Goal: Task Accomplishment & Management: Manage account settings

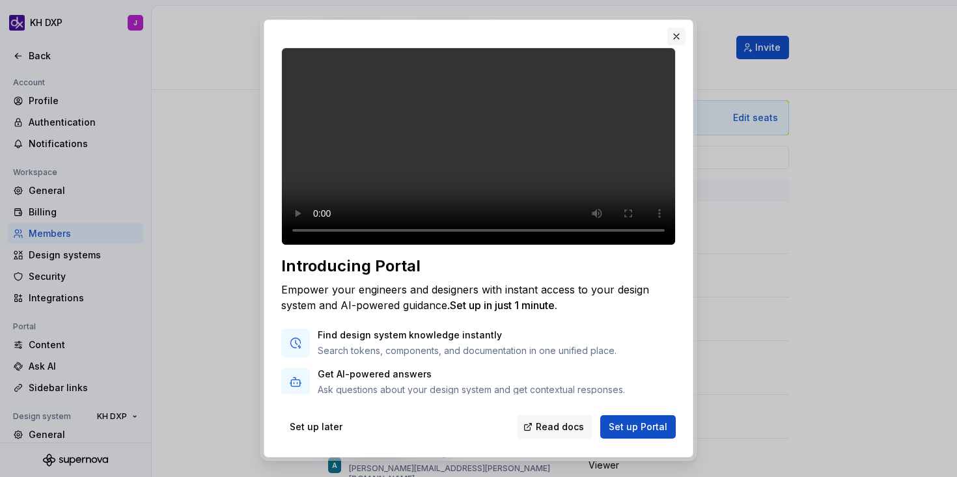
click at [682, 38] on button "button" at bounding box center [676, 36] width 18 height 18
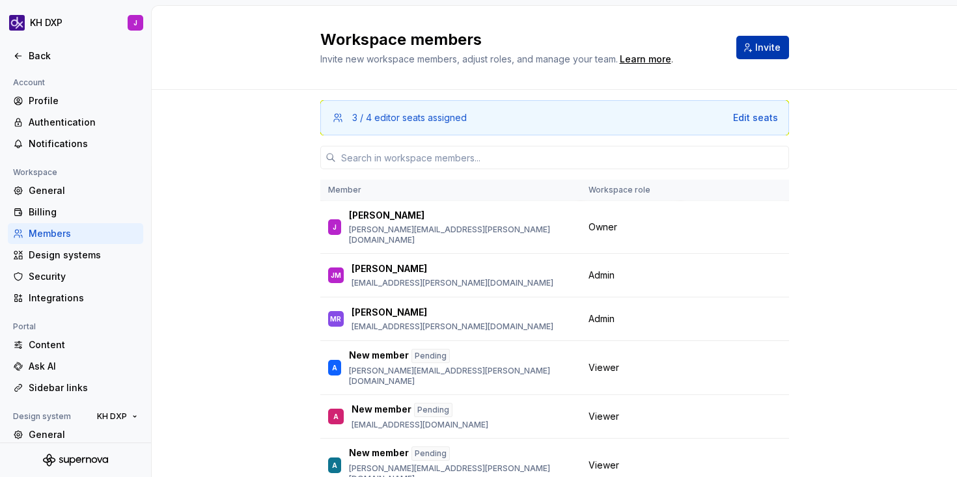
click at [774, 46] on span "Invite" at bounding box center [767, 47] width 25 height 13
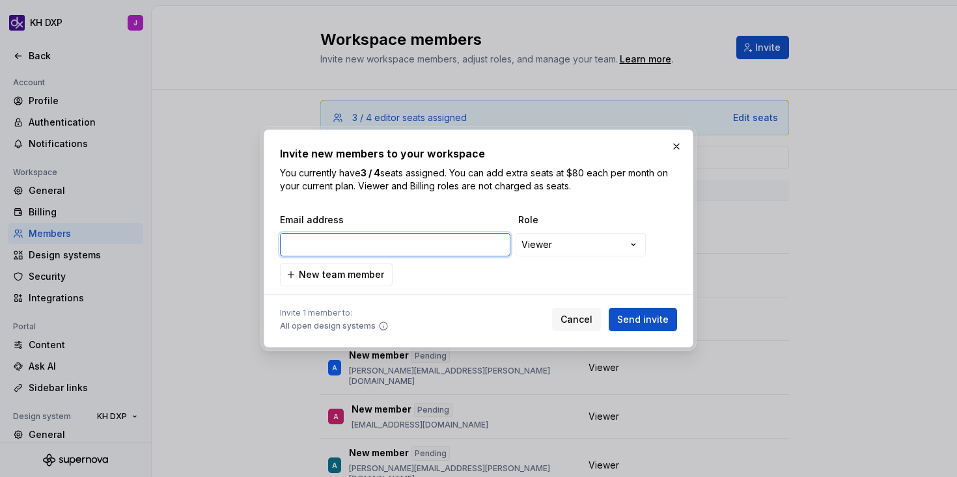
paste input "James.graham@kraftheinz.com"
type input "James.graham@kraftheinz.com"
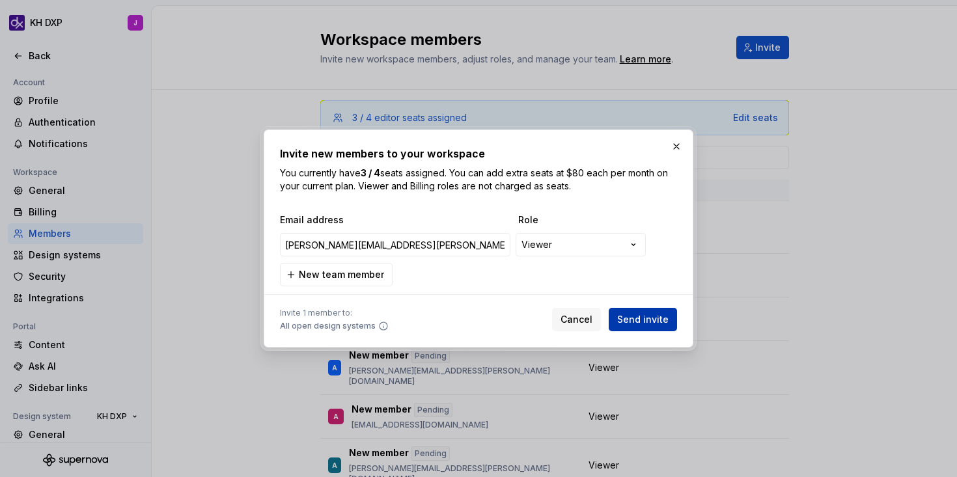
click at [642, 319] on span "Send invite" at bounding box center [642, 319] width 51 height 13
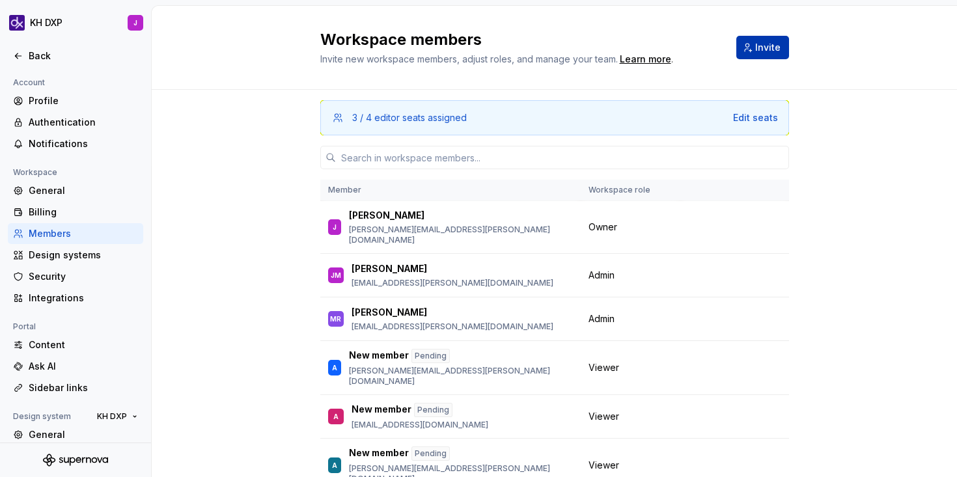
click at [770, 51] on span "Invite" at bounding box center [767, 47] width 25 height 13
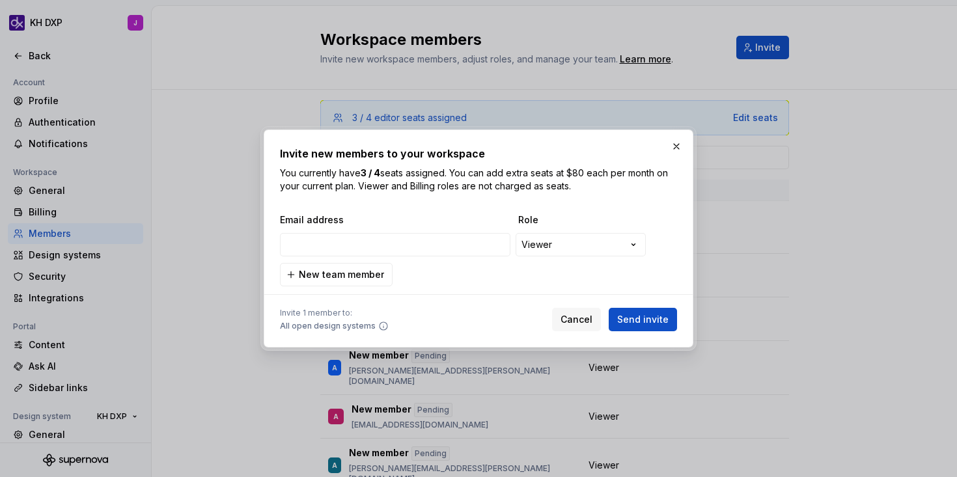
type input "Craig.lawrence@kraftheinz.com"
click at [627, 323] on span "Send invite" at bounding box center [642, 319] width 51 height 13
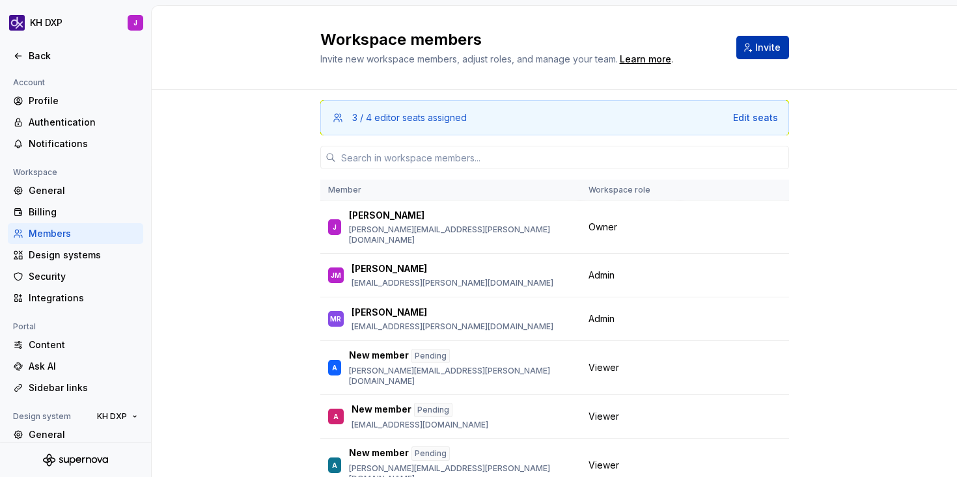
click at [750, 51] on button "Invite" at bounding box center [762, 47] width 53 height 23
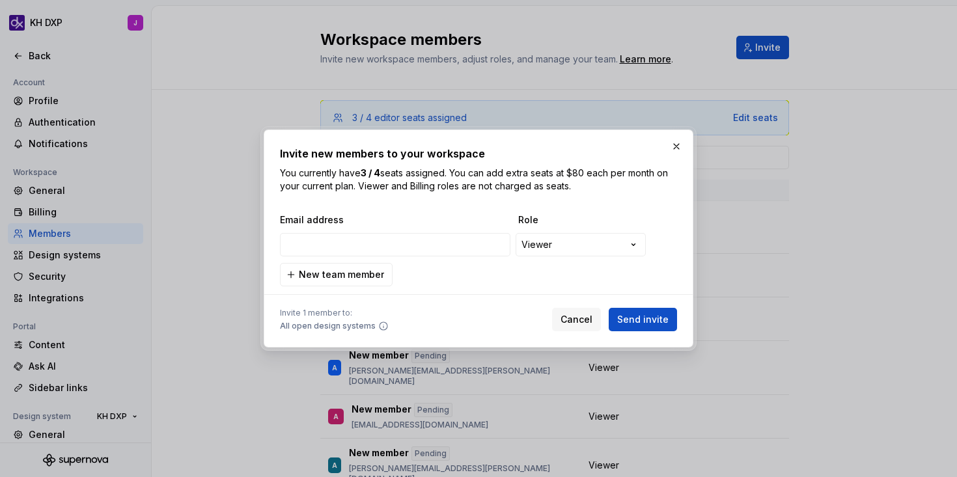
type input "Viko.ferrari@kraftheinz.com"
click at [655, 319] on span "Send invite" at bounding box center [642, 319] width 51 height 13
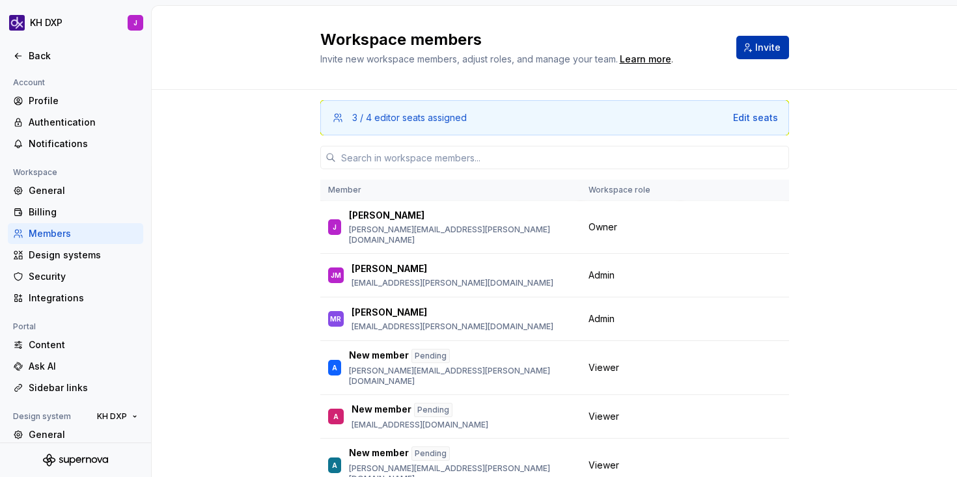
click at [766, 52] on span "Invite" at bounding box center [767, 47] width 25 height 13
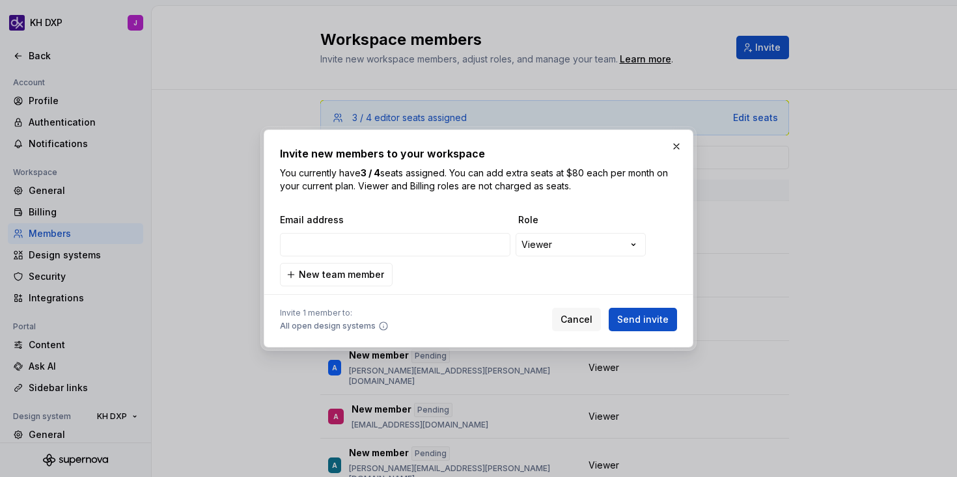
type input "Pajan.kazemi@kraftheinz.com"
click at [627, 322] on span "Send invite" at bounding box center [642, 319] width 51 height 13
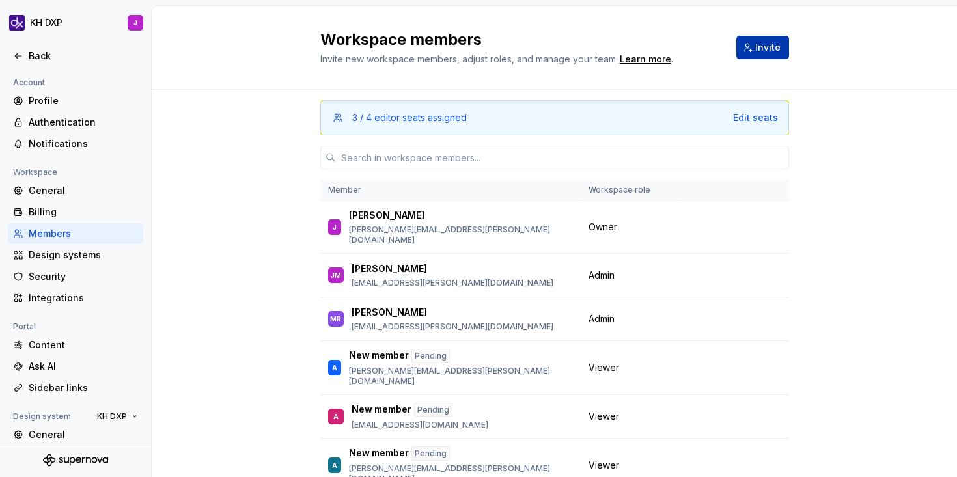
click at [756, 47] on span "Invite" at bounding box center [767, 47] width 25 height 13
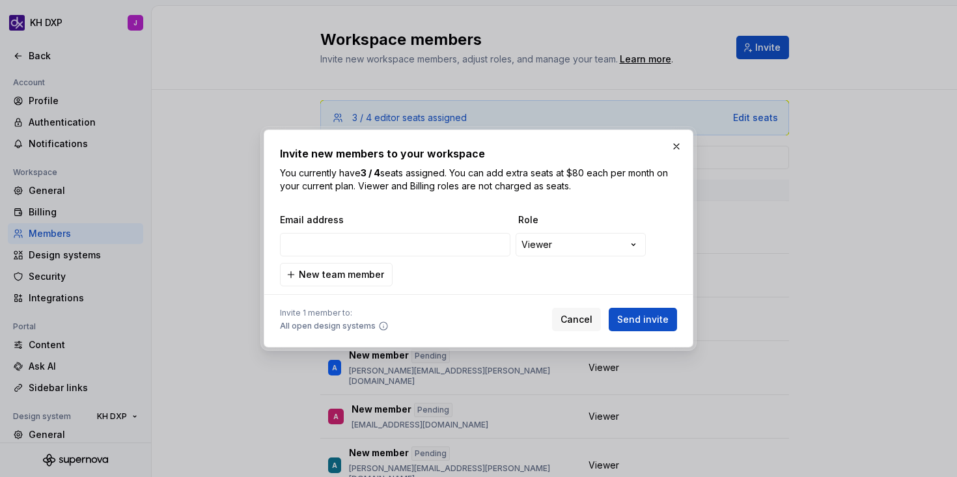
type input "David.faris@kraftheinz.com"
click at [644, 335] on div "**********" at bounding box center [479, 239] width 430 height 218
click at [641, 324] on span "Send invite" at bounding box center [642, 319] width 51 height 13
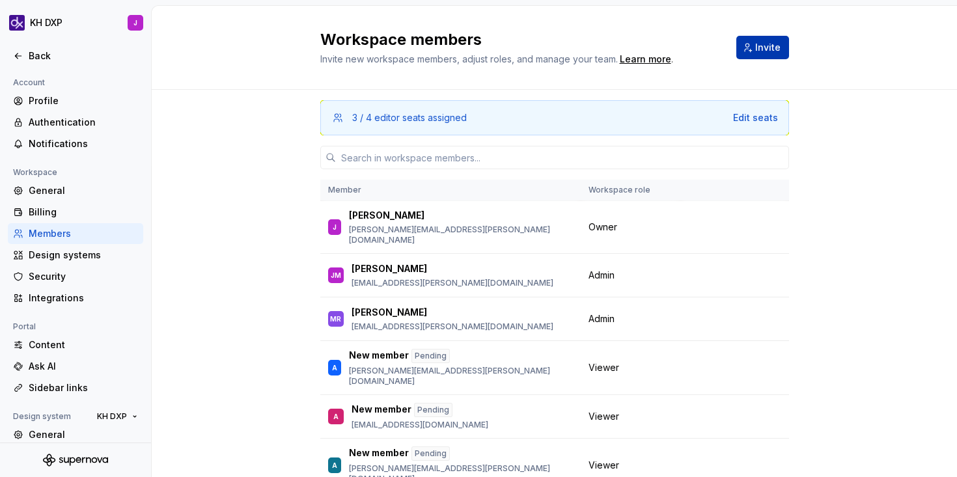
click at [744, 55] on button "Invite" at bounding box center [762, 47] width 53 height 23
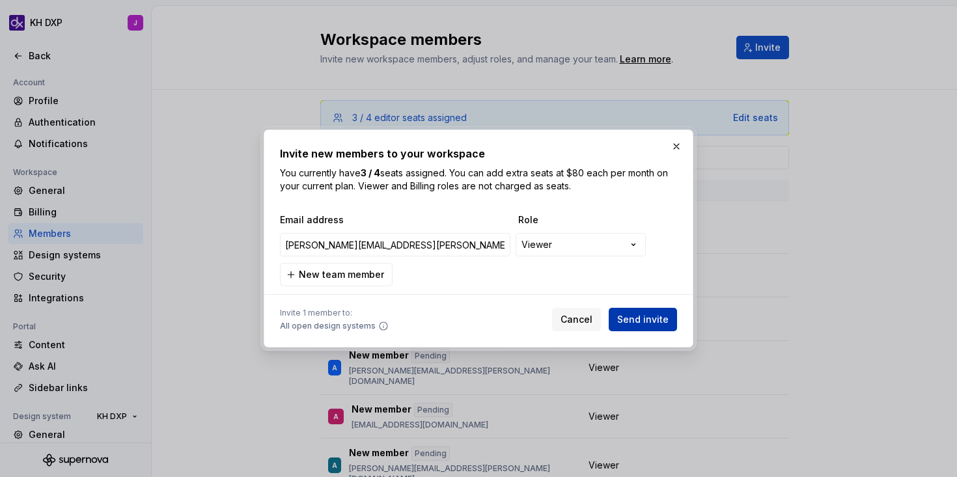
click at [628, 318] on span "Send invite" at bounding box center [642, 319] width 51 height 13
type input "Corey.winnicki@kraftheinz.com"
click at [620, 314] on span "Send invite" at bounding box center [642, 319] width 51 height 13
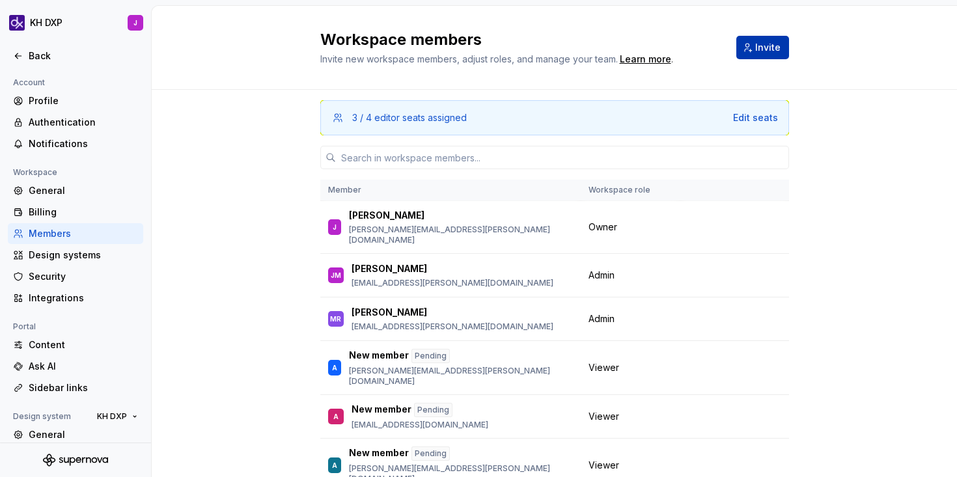
click at [775, 51] on span "Invite" at bounding box center [767, 47] width 25 height 13
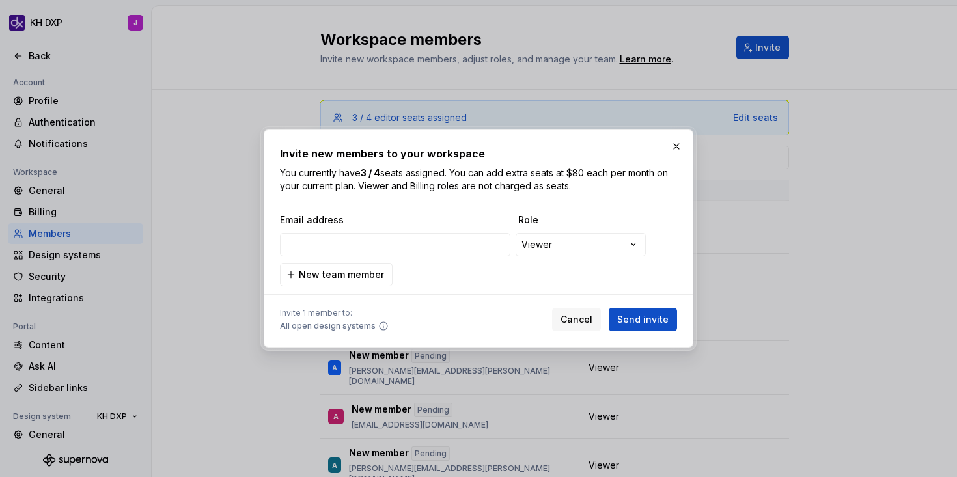
type input "Bia.breeves@kraftheinz.com"
click at [646, 325] on span "Send invite" at bounding box center [642, 319] width 51 height 13
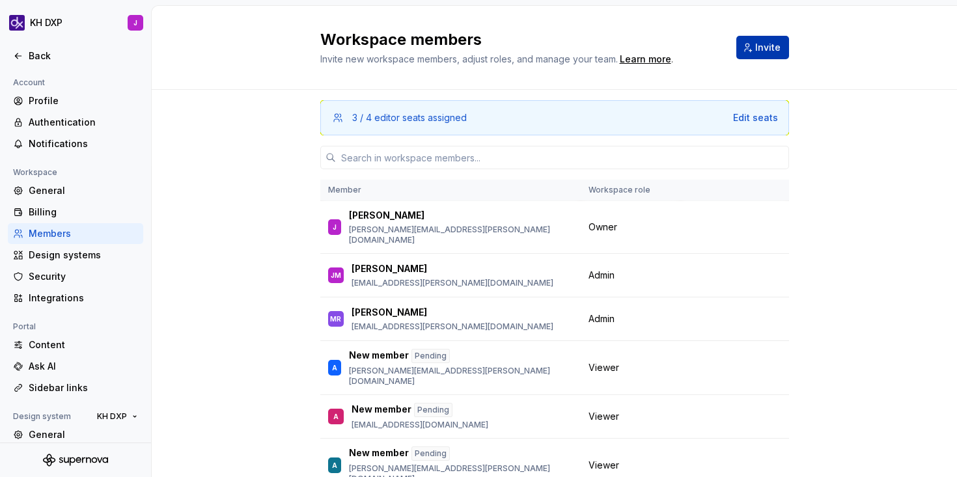
click at [751, 55] on button "Invite" at bounding box center [762, 47] width 53 height 23
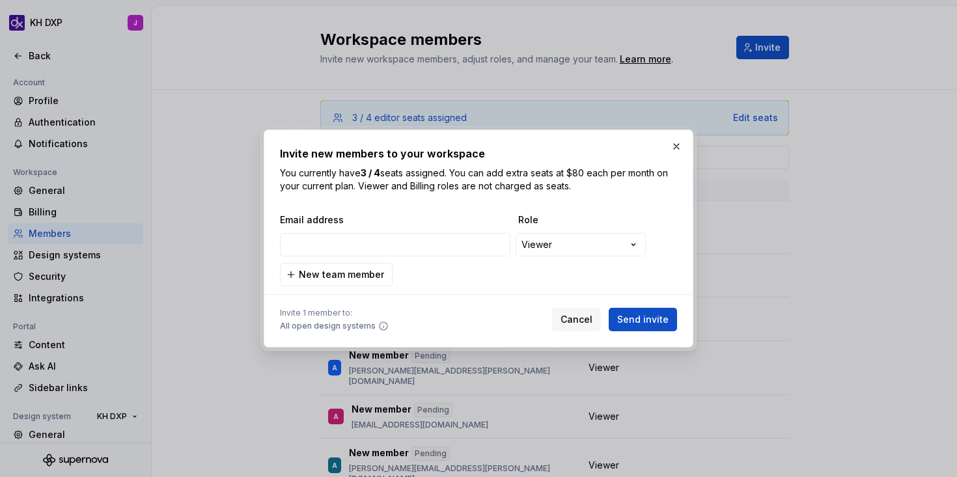
type input "Caitlin.culp@kraftheinz.com"
click at [659, 323] on span "Send invite" at bounding box center [642, 319] width 51 height 13
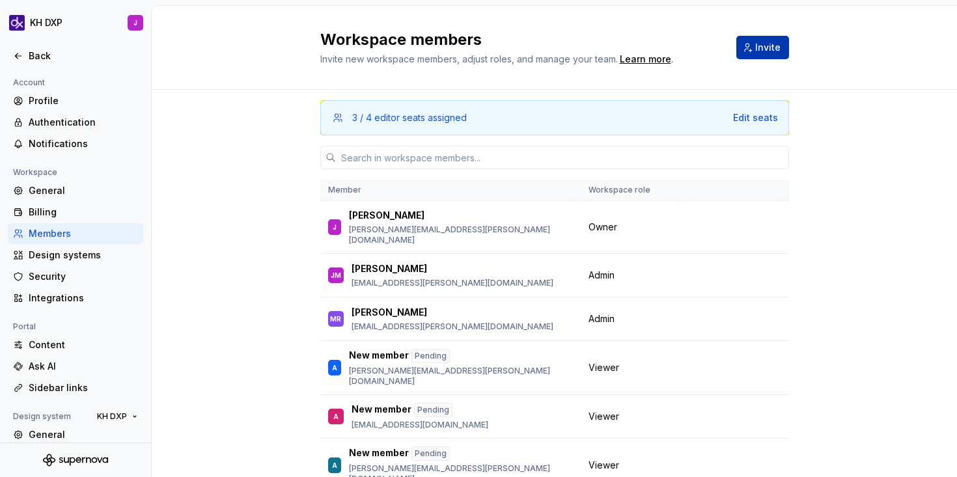
click at [768, 49] on span "Invite" at bounding box center [767, 47] width 25 height 13
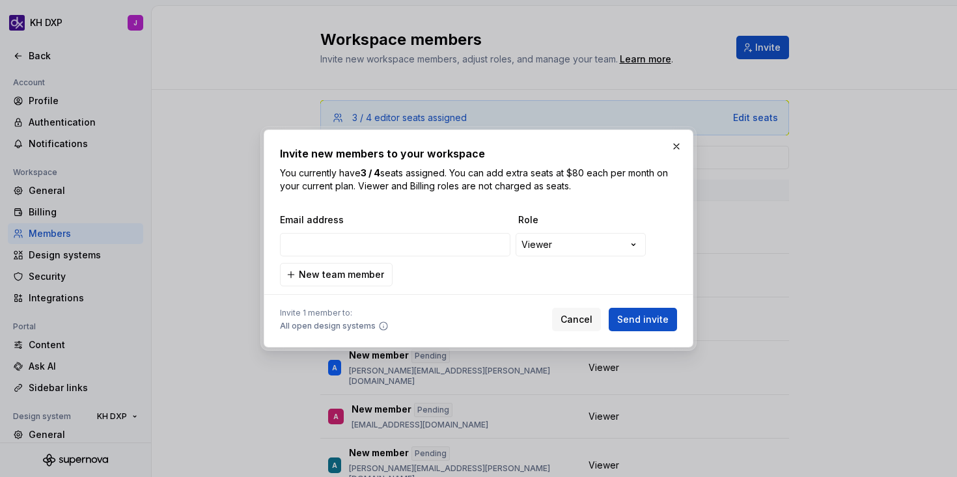
type input "Robyn.patrick@kraftheinz.com"
click at [641, 320] on span "Send invite" at bounding box center [642, 319] width 51 height 13
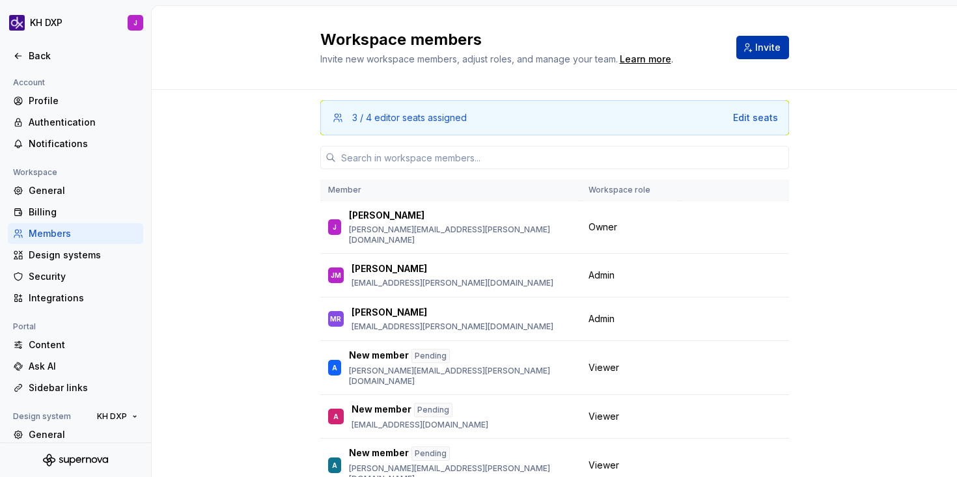
click at [753, 53] on button "Invite" at bounding box center [762, 47] width 53 height 23
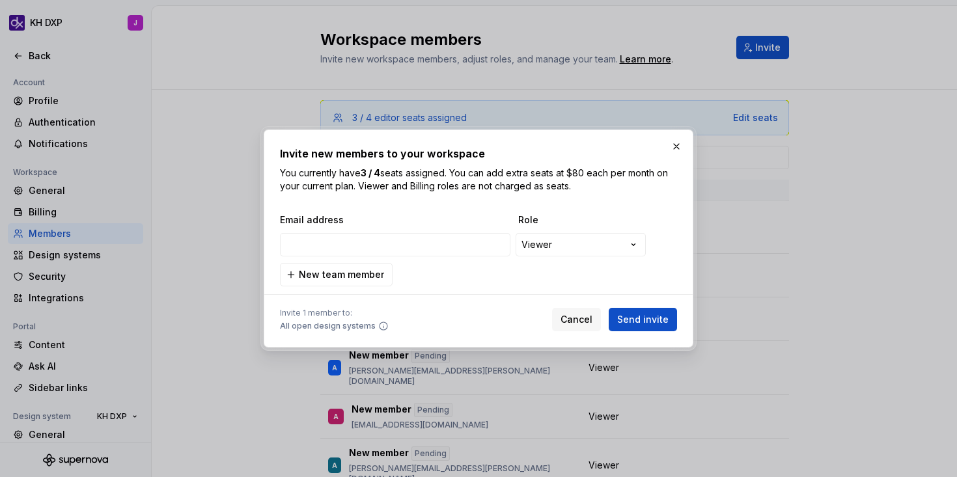
type input "Shane.finnigan@kraftheinz.com"
click at [622, 312] on button "Send invite" at bounding box center [643, 319] width 68 height 23
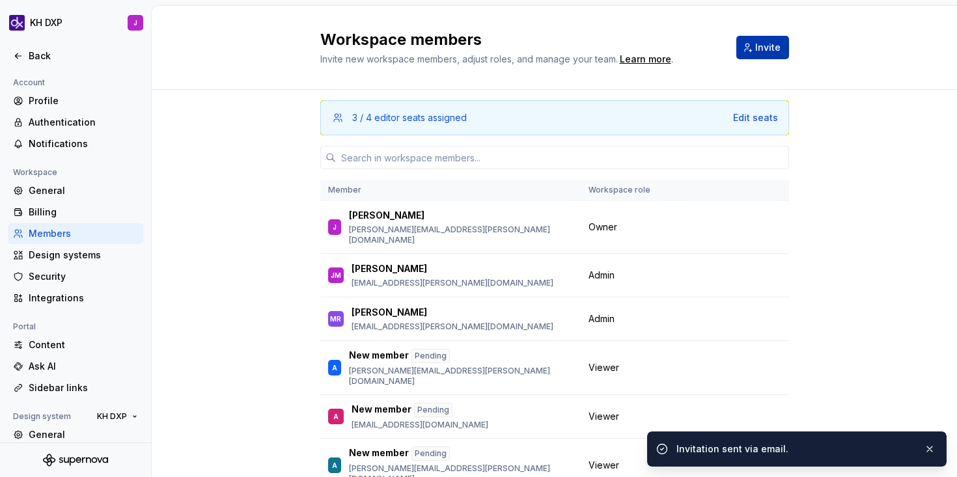
click at [773, 40] on button "Invite" at bounding box center [762, 47] width 53 height 23
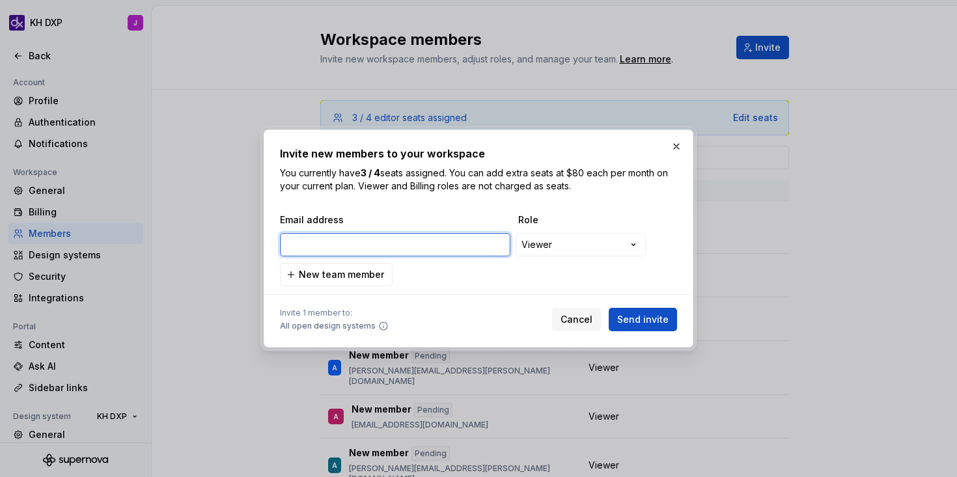
paste input "falon.bejarano@applydigital.com"
type input "falon.bejarano@applydigital.com"
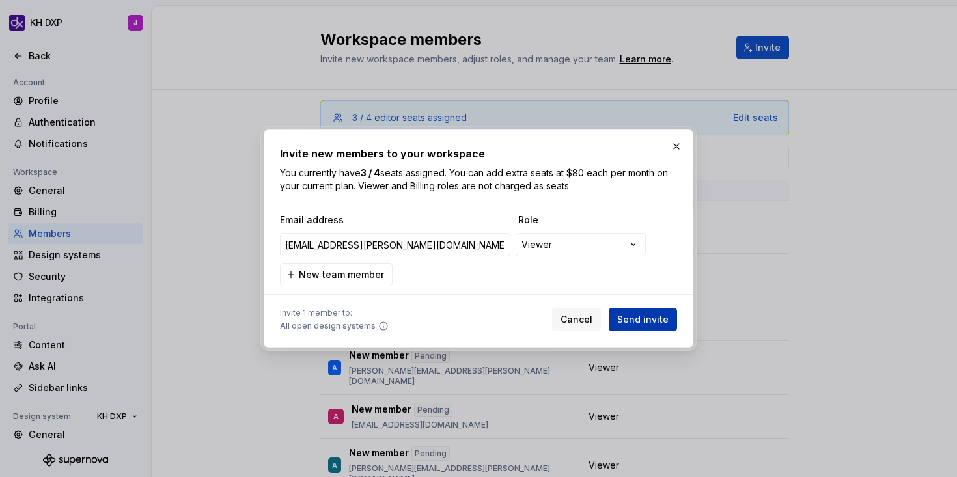
click at [650, 322] on span "Send invite" at bounding box center [642, 319] width 51 height 13
